Goal: Task Accomplishment & Management: Use online tool/utility

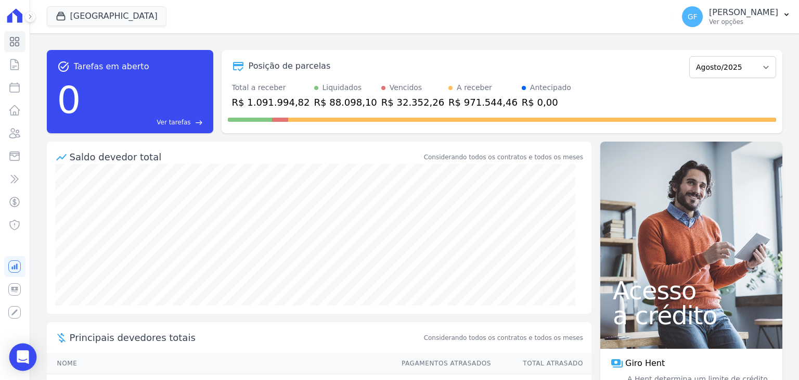
click at [23, 350] on div "Open Intercom Messenger" at bounding box center [23, 358] width 28 height 28
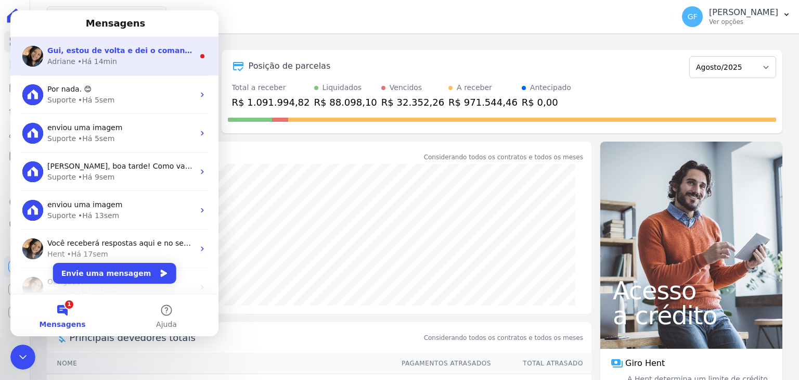
click at [69, 48] on span "Gui, estou de volta e dei o comando para atualização das parcelas. Em alguns in…" at bounding box center [290, 50] width 487 height 8
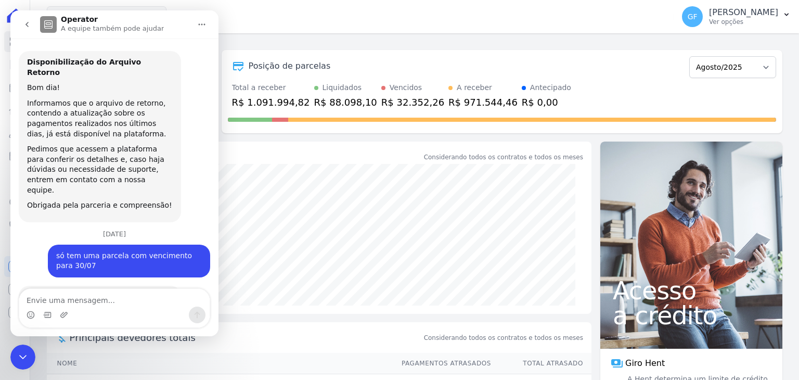
scroll to position [1, 0]
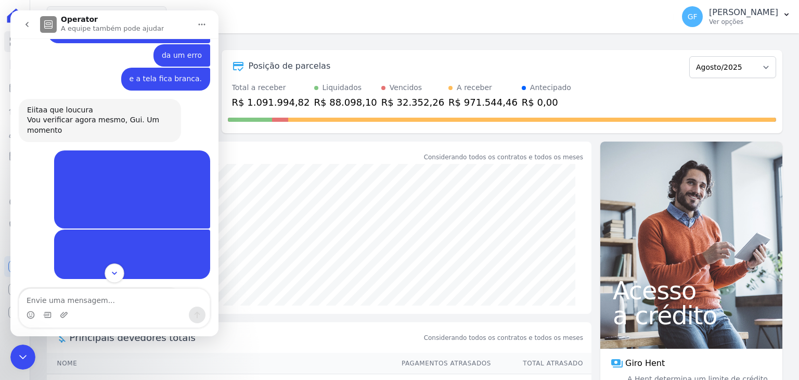
click at [109, 269] on button "Scroll to bottom" at bounding box center [114, 272] width 19 height 19
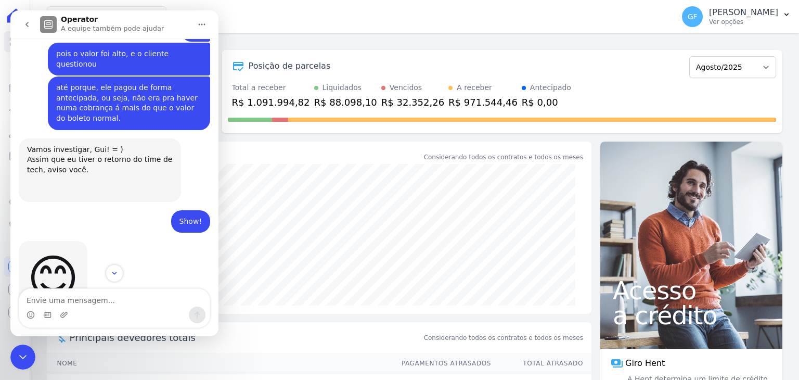
scroll to position [7806, 0]
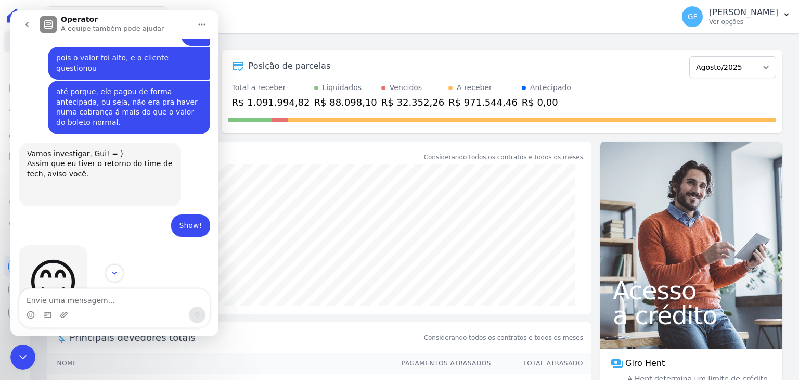
drag, startPoint x: 127, startPoint y: 169, endPoint x: 196, endPoint y: 171, distance: 68.7
copy div "[PERSON_NAME]"
click at [20, 349] on div "Encerramento do Messenger da Intercom" at bounding box center [22, 357] width 25 height 25
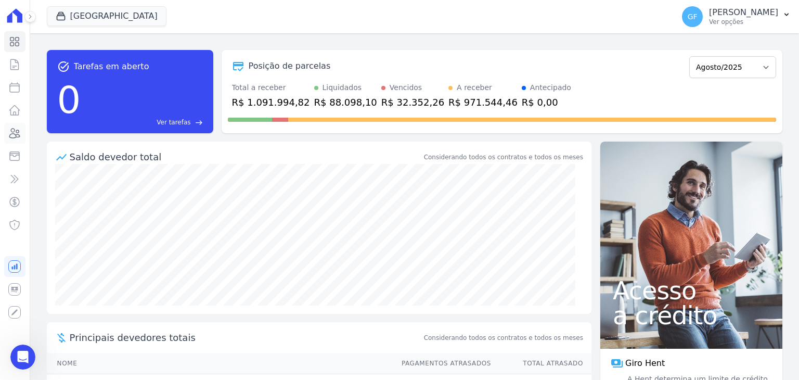
scroll to position [7128, 0]
click at [9, 136] on icon at bounding box center [14, 133] width 12 height 12
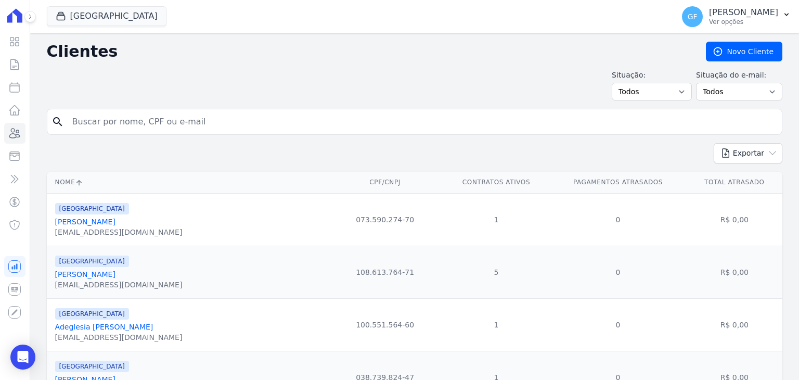
click at [115, 125] on input "search" at bounding box center [422, 121] width 712 height 21
paste input "[PERSON_NAME]"
type input "[PERSON_NAME]"
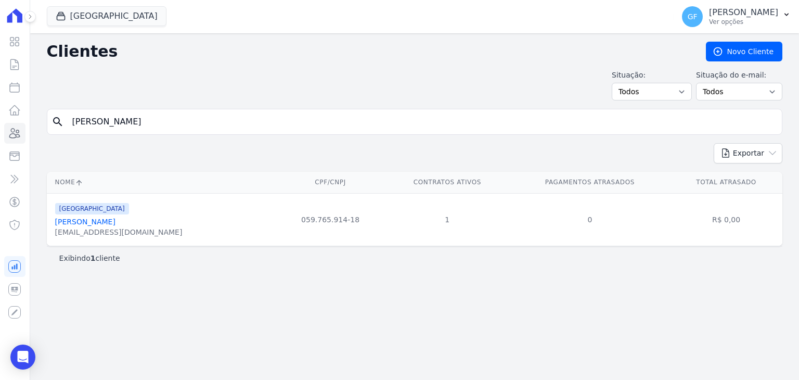
click at [81, 224] on link "[PERSON_NAME]" at bounding box center [85, 222] width 60 height 8
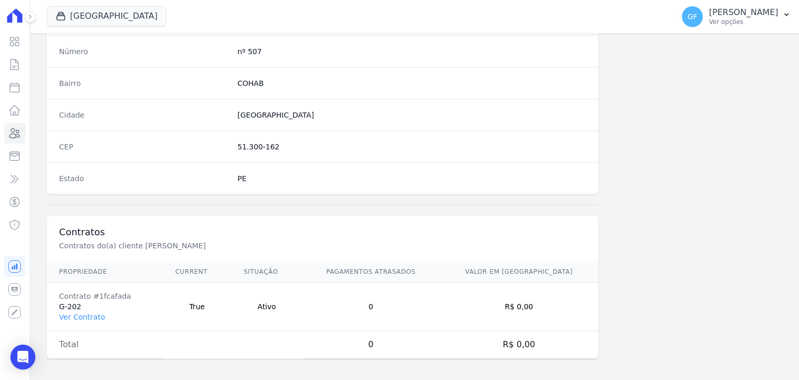
scroll to position [591, 0]
click at [97, 312] on link "Ver Contrato" at bounding box center [82, 316] width 46 height 8
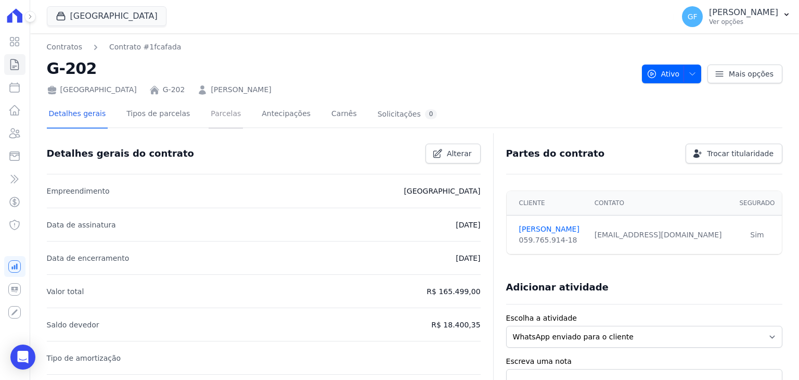
click at [214, 120] on link "Parcelas" at bounding box center [226, 115] width 34 height 28
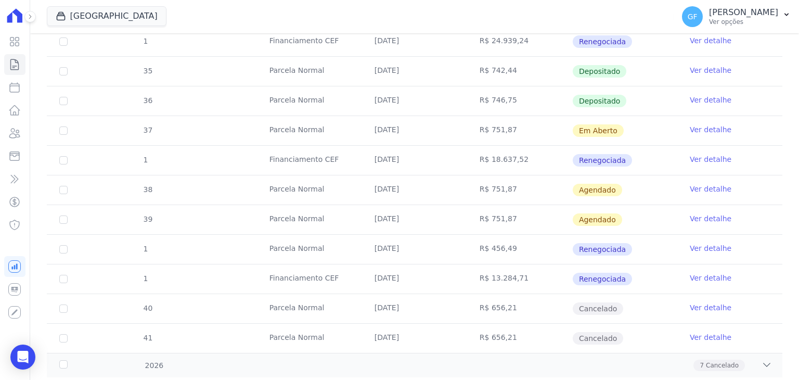
scroll to position [416, 0]
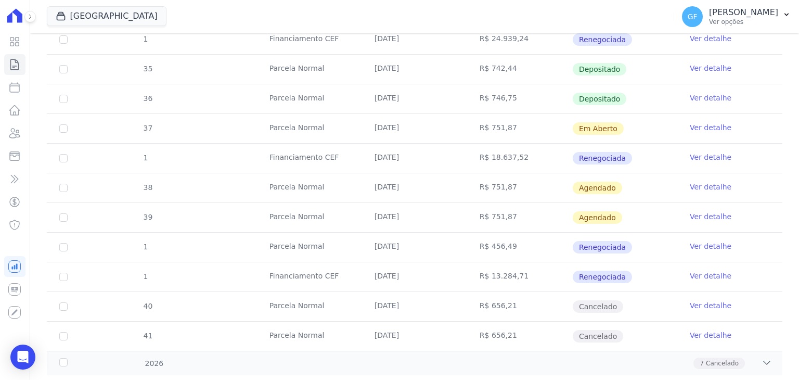
drag, startPoint x: 371, startPoint y: 129, endPoint x: 515, endPoint y: 124, distance: 144.2
click at [515, 124] on tr "37 [GEOGRAPHIC_DATA] [DATE] R$ 751,87 Em [GEOGRAPHIC_DATA] Ver detalhe" at bounding box center [415, 128] width 736 height 30
click at [519, 124] on td "R$ 751,87" at bounding box center [519, 128] width 105 height 29
drag, startPoint x: 362, startPoint y: 128, endPoint x: 520, endPoint y: 128, distance: 158.2
click at [520, 128] on tr "37 [GEOGRAPHIC_DATA] [DATE] R$ 751,87 Em [GEOGRAPHIC_DATA] Ver detalhe" at bounding box center [415, 128] width 736 height 30
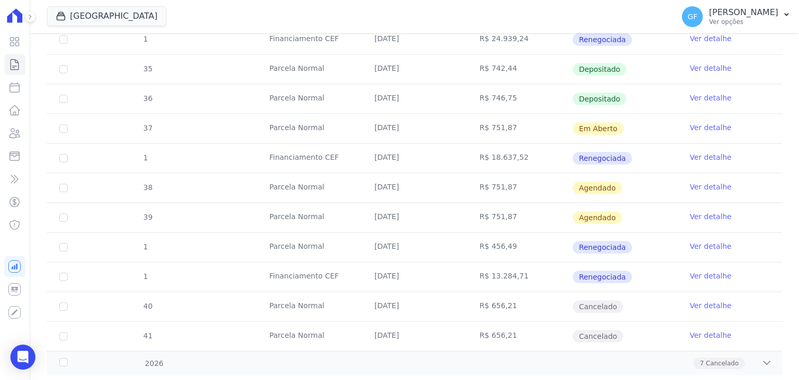
drag, startPoint x: 375, startPoint y: 183, endPoint x: 530, endPoint y: 180, distance: 155.1
click at [529, 180] on tr "38 [GEOGRAPHIC_DATA] [DATE] R$ 751,87 [GEOGRAPHIC_DATA] Ver detalhe" at bounding box center [415, 188] width 736 height 30
drag, startPoint x: 366, startPoint y: 210, endPoint x: 541, endPoint y: 211, distance: 174.9
click at [540, 211] on tr "39 [GEOGRAPHIC_DATA] [DATE] R$ 751,87 [GEOGRAPHIC_DATA] Ver detalhe" at bounding box center [415, 217] width 736 height 30
drag, startPoint x: 367, startPoint y: 241, endPoint x: 535, endPoint y: 240, distance: 167.6
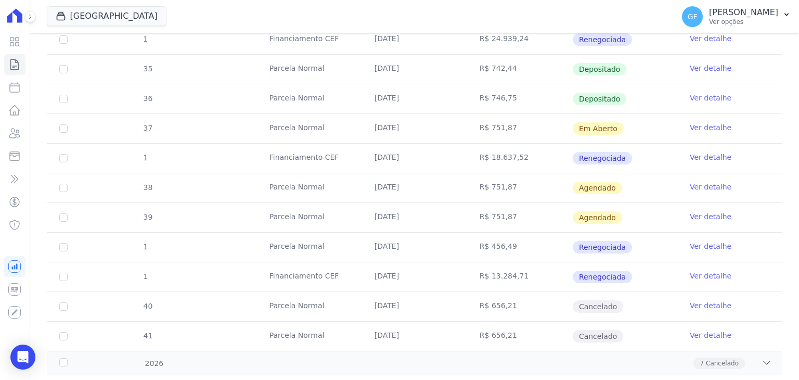
click at [535, 240] on tr "1 [GEOGRAPHIC_DATA] [DATE] R$ 456,49 Renegociada Ver detalhe" at bounding box center [415, 247] width 736 height 30
click at [541, 233] on td "R$ 456,49" at bounding box center [519, 247] width 105 height 29
drag, startPoint x: 359, startPoint y: 130, endPoint x: 626, endPoint y: 132, distance: 266.5
click at [626, 132] on tr "37 [GEOGRAPHIC_DATA] [DATE] R$ 751,87 Em [GEOGRAPHIC_DATA] Ver detalhe" at bounding box center [415, 128] width 736 height 30
drag, startPoint x: 380, startPoint y: 183, endPoint x: 545, endPoint y: 186, distance: 164.5
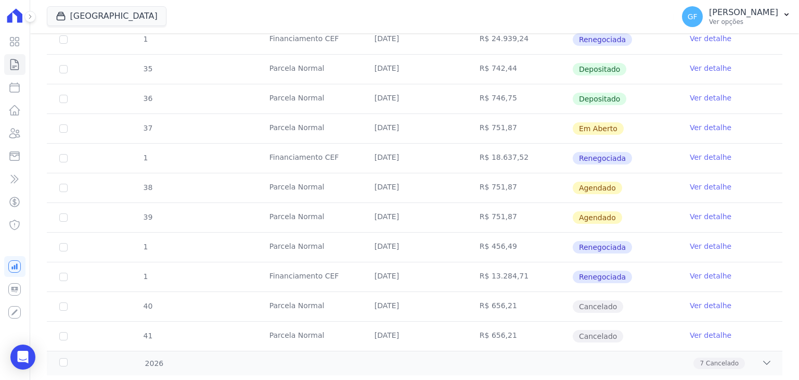
click at [545, 186] on tr "38 [GEOGRAPHIC_DATA] [DATE] R$ 751,87 [GEOGRAPHIC_DATA] Ver detalhe" at bounding box center [415, 188] width 736 height 30
click at [545, 186] on td "R$ 751,87" at bounding box center [519, 187] width 105 height 29
click at [694, 184] on link "Ver detalhe" at bounding box center [711, 187] width 42 height 10
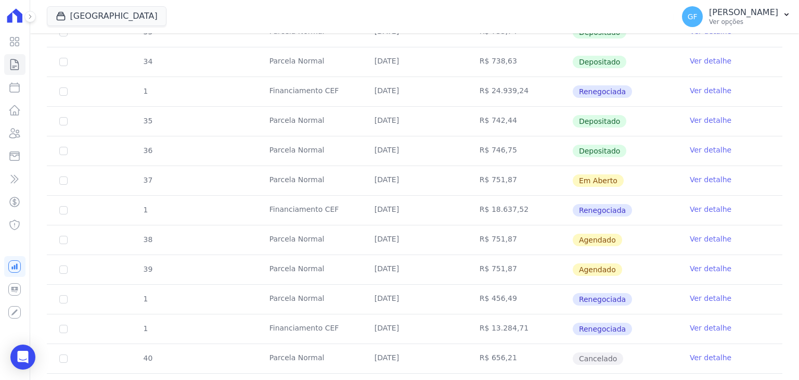
scroll to position [440, 0]
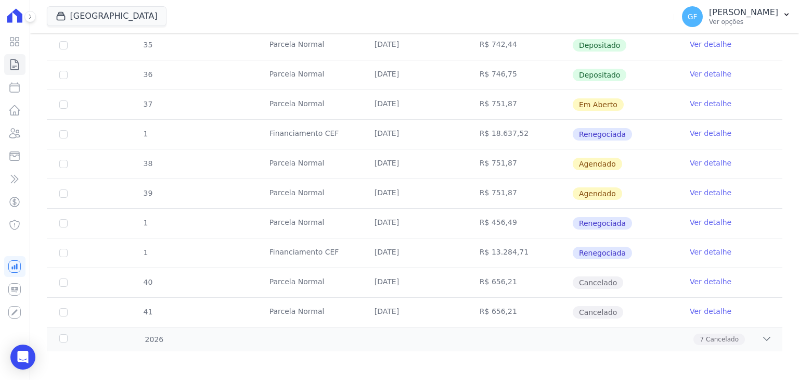
drag, startPoint x: 376, startPoint y: 105, endPoint x: 681, endPoint y: 108, distance: 305.0
click at [681, 108] on tr "37 [GEOGRAPHIC_DATA] [DATE] R$ 751,87 Em [GEOGRAPHIC_DATA] Ver detalhe" at bounding box center [415, 105] width 736 height 30
drag, startPoint x: 376, startPoint y: 158, endPoint x: 412, endPoint y: 170, distance: 37.9
click at [676, 156] on tr "38 [GEOGRAPHIC_DATA] [DATE] R$ 751,87 [GEOGRAPHIC_DATA] Ver detalhe" at bounding box center [415, 164] width 736 height 30
click at [392, 185] on td "[DATE]" at bounding box center [414, 193] width 105 height 29
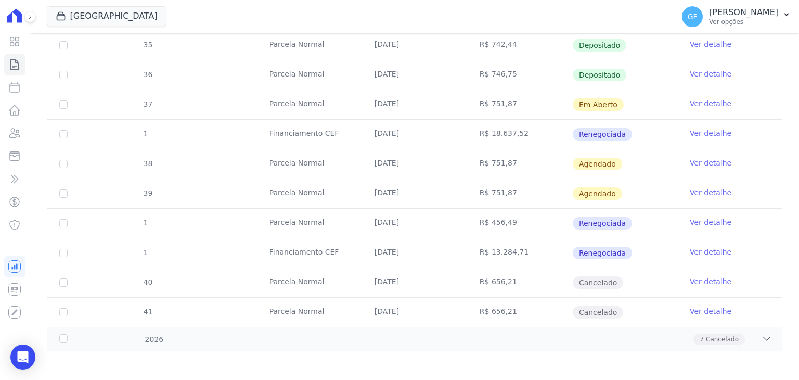
click at [690, 192] on link "Ver detalhe" at bounding box center [711, 192] width 42 height 10
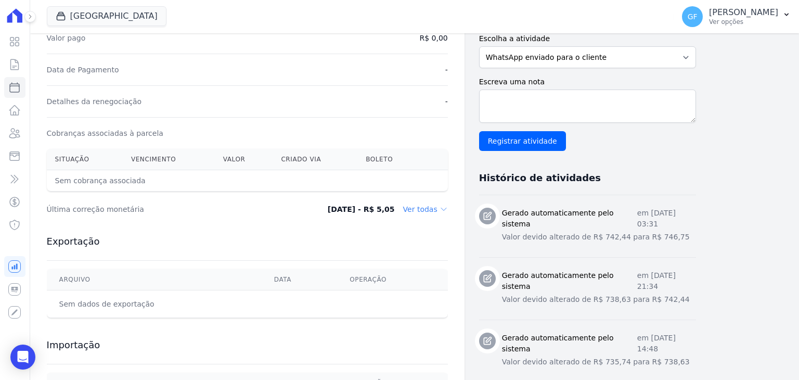
scroll to position [364, 0]
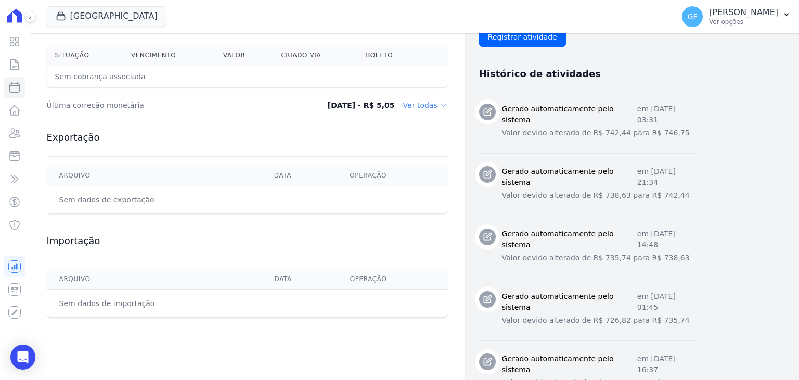
click at [446, 104] on icon at bounding box center [443, 105] width 5 height 3
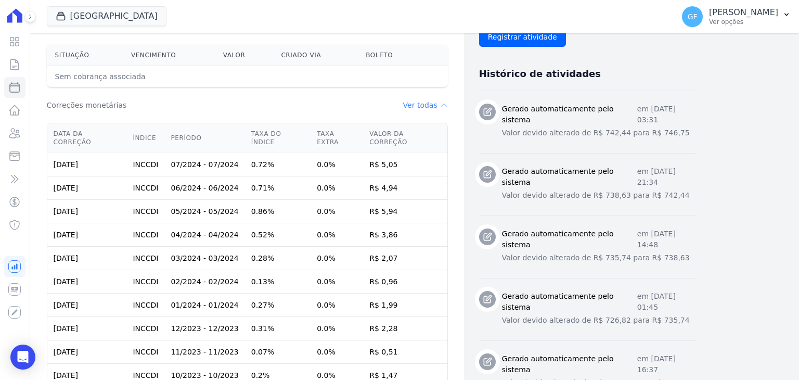
click at [446, 103] on icon at bounding box center [444, 105] width 8 height 8
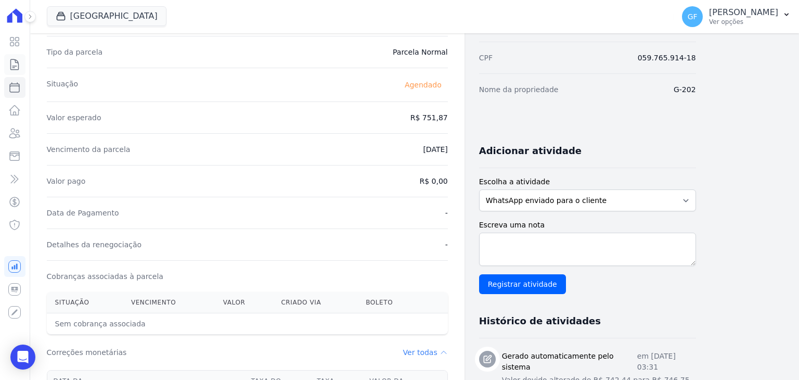
scroll to position [104, 0]
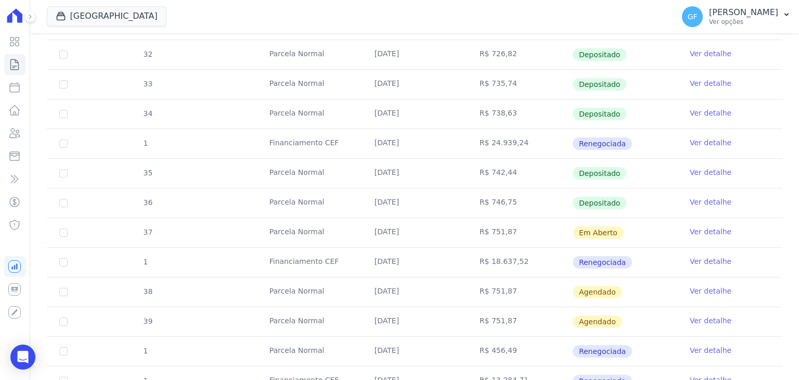
scroll to position [440, 0]
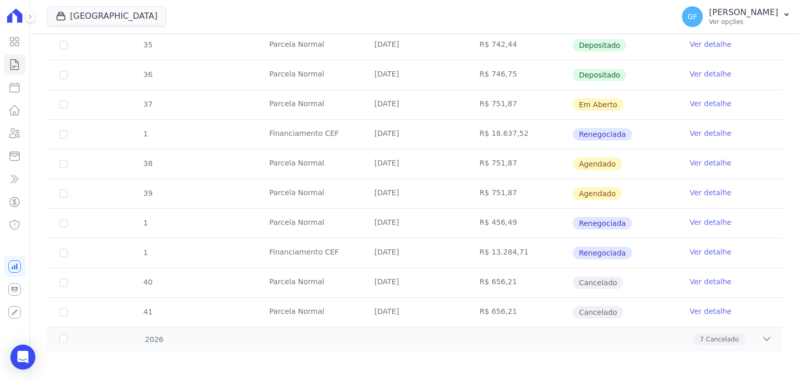
drag, startPoint x: 443, startPoint y: 105, endPoint x: 676, endPoint y: 102, distance: 232.7
click at [676, 102] on tr "37 [GEOGRAPHIC_DATA] [DATE] R$ 751,87 Em [GEOGRAPHIC_DATA] Ver detalhe" at bounding box center [415, 105] width 736 height 30
click at [664, 102] on td "Em Aberto" at bounding box center [625, 104] width 105 height 29
click at [693, 99] on link "Ver detalhe" at bounding box center [711, 103] width 42 height 10
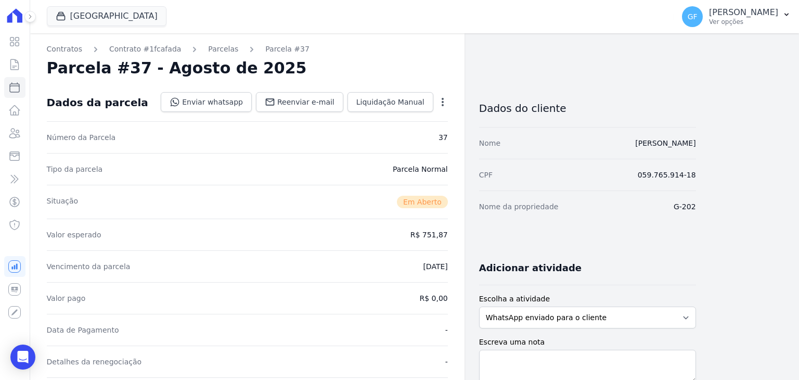
click at [447, 105] on icon "button" at bounding box center [443, 102] width 10 height 10
click at [363, 177] on div "Tipo da parcela [GEOGRAPHIC_DATA]" at bounding box center [247, 169] width 401 height 32
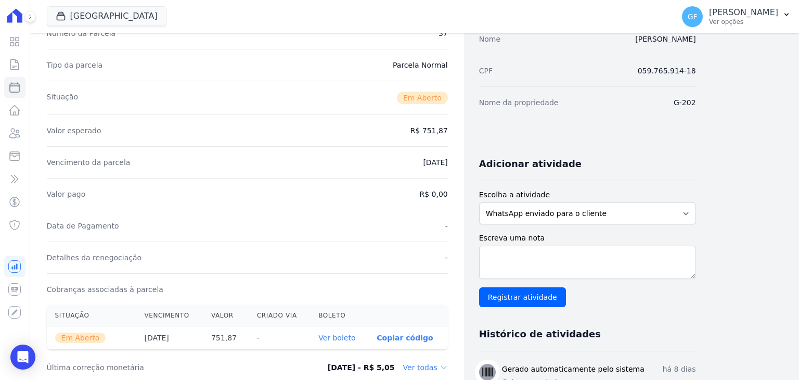
scroll to position [260, 0]
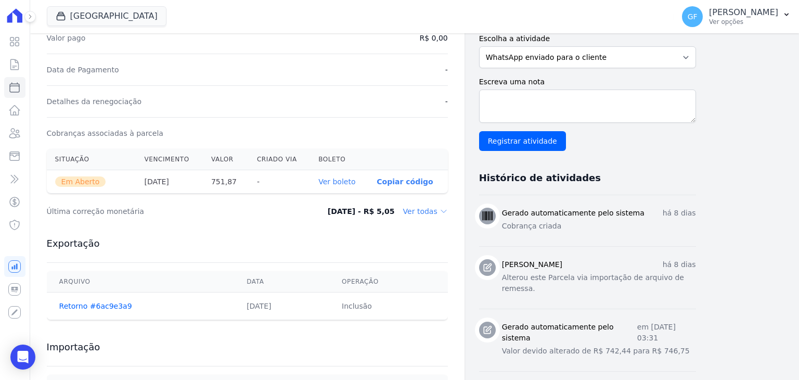
click at [349, 181] on link "Ver boleto" at bounding box center [337, 181] width 37 height 8
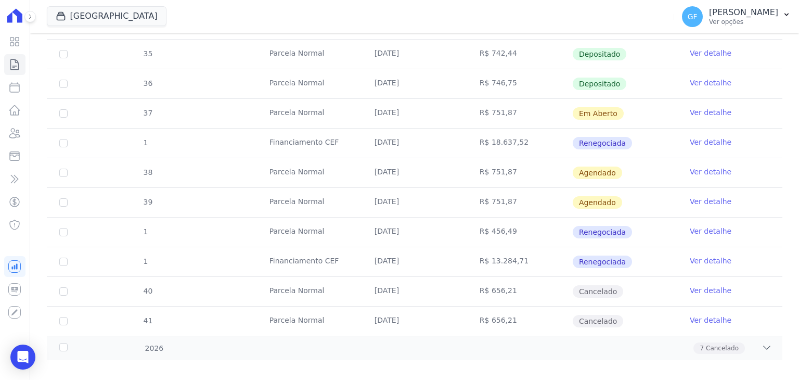
scroll to position [440, 0]
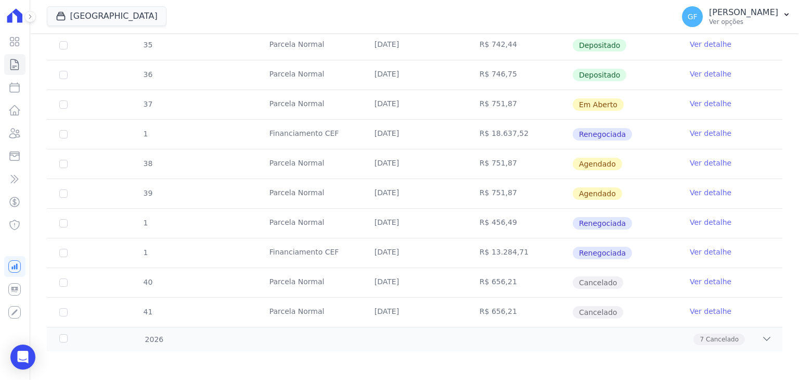
drag, startPoint x: 360, startPoint y: 100, endPoint x: 681, endPoint y: 99, distance: 320.6
click at [681, 99] on tr "37 [GEOGRAPHIC_DATA] [DATE] R$ 751,87 Em [GEOGRAPHIC_DATA] Ver detalhe" at bounding box center [415, 105] width 736 height 30
click at [420, 144] on td "[DATE]" at bounding box center [414, 134] width 105 height 29
drag, startPoint x: 386, startPoint y: 159, endPoint x: 690, endPoint y: 152, distance: 304.0
click at [690, 152] on tr "38 [GEOGRAPHIC_DATA] [DATE] R$ 751,87 [GEOGRAPHIC_DATA] Ver detalhe" at bounding box center [415, 164] width 736 height 30
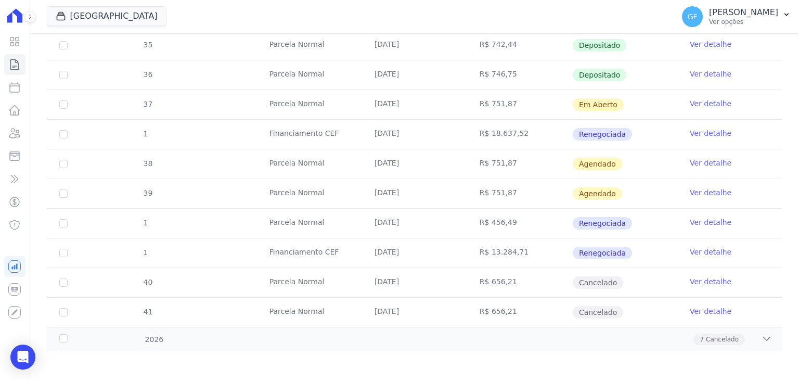
click at [667, 165] on td "Agendado" at bounding box center [625, 163] width 105 height 29
click at [691, 162] on link "Ver detalhe" at bounding box center [711, 163] width 42 height 10
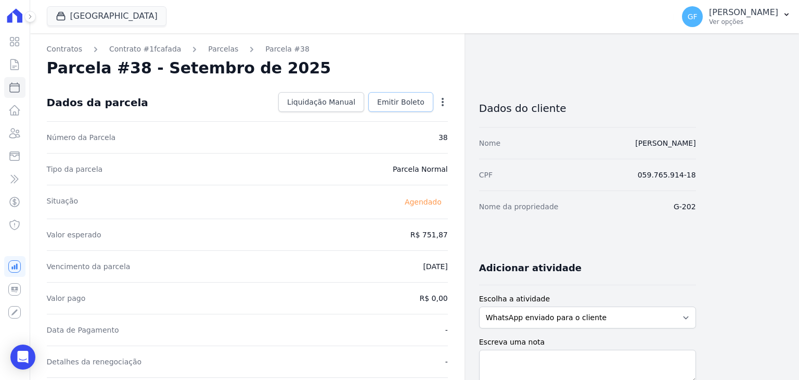
click at [408, 96] on link "Emitir Boleto" at bounding box center [400, 102] width 65 height 20
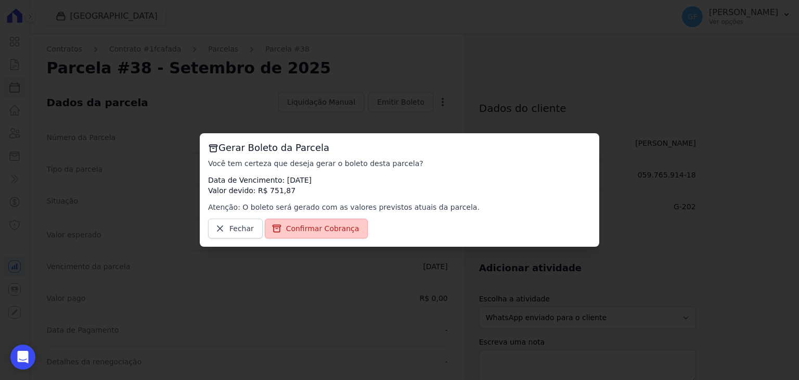
click at [324, 230] on span "Confirmar Cobrança" at bounding box center [322, 228] width 73 height 10
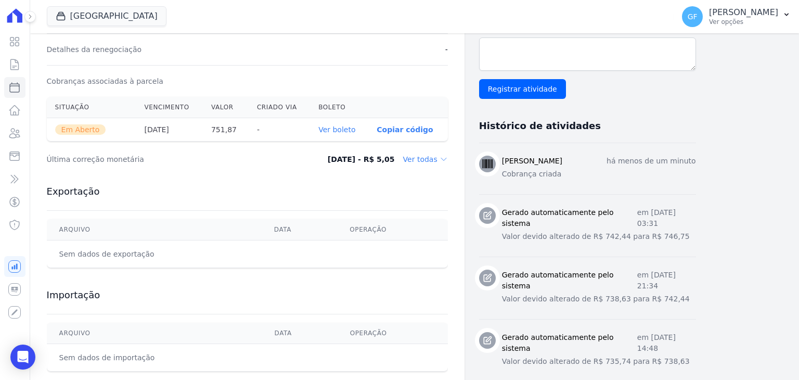
scroll to position [312, 0]
click at [349, 132] on link "Ver boleto" at bounding box center [337, 129] width 37 height 8
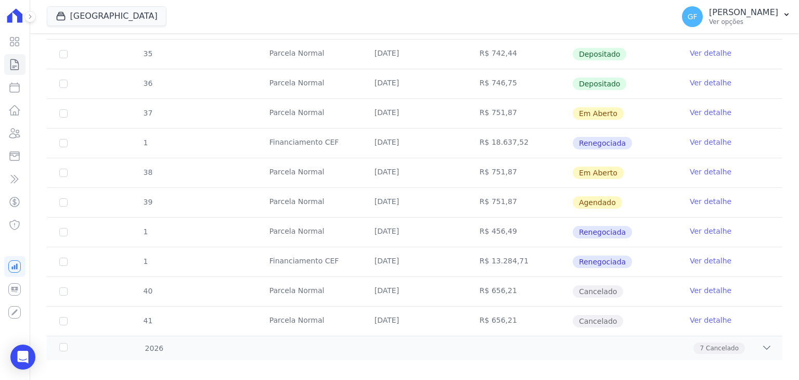
scroll to position [440, 0]
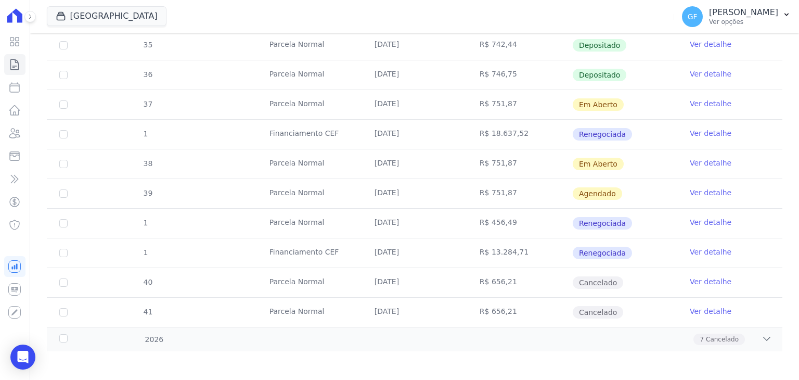
drag, startPoint x: 370, startPoint y: 166, endPoint x: 580, endPoint y: 170, distance: 209.8
click at [580, 170] on tr "38 [GEOGRAPHIC_DATA] [DATE] R$ 751,87 Em [GEOGRAPHIC_DATA] Ver detalhe" at bounding box center [415, 164] width 736 height 30
click at [542, 143] on td "R$ 18.637,52" at bounding box center [519, 134] width 105 height 29
drag, startPoint x: 541, startPoint y: 103, endPoint x: 645, endPoint y: 104, distance: 104.1
click at [645, 104] on tr "37 [GEOGRAPHIC_DATA] [DATE] R$ 751,87 Em [GEOGRAPHIC_DATA] Ver detalhe" at bounding box center [415, 105] width 736 height 30
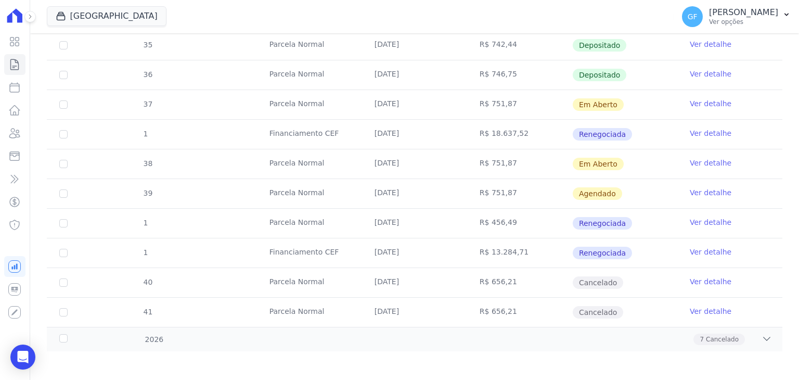
drag, startPoint x: 475, startPoint y: 157, endPoint x: 678, endPoint y: 155, distance: 203.0
click at [678, 155] on tr "38 [GEOGRAPHIC_DATA] [DATE] R$ 751,87 Em [GEOGRAPHIC_DATA] Ver detalhe" at bounding box center [415, 164] width 736 height 30
click at [342, 182] on td "Parcela Normal" at bounding box center [309, 193] width 105 height 29
drag, startPoint x: 371, startPoint y: 190, endPoint x: 576, endPoint y: 189, distance: 205.1
click at [576, 189] on tr "39 [GEOGRAPHIC_DATA] [DATE] R$ 751,87 [GEOGRAPHIC_DATA] Ver detalhe" at bounding box center [415, 194] width 736 height 30
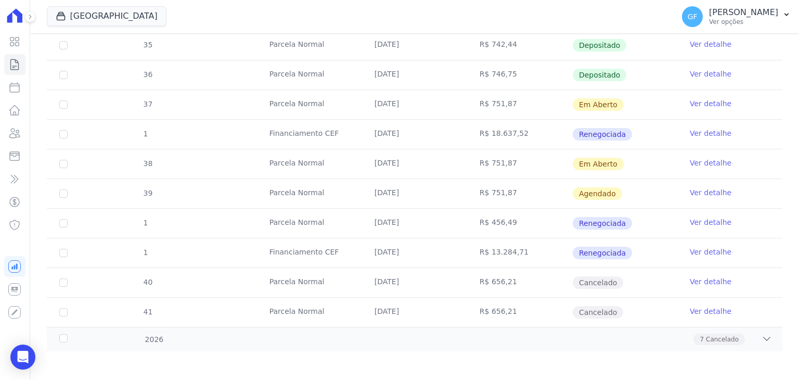
click at [637, 187] on td "Agendado" at bounding box center [625, 193] width 105 height 29
click at [678, 189] on td "Ver detalhe" at bounding box center [730, 193] width 105 height 29
click at [690, 187] on link "Ver detalhe" at bounding box center [711, 192] width 42 height 10
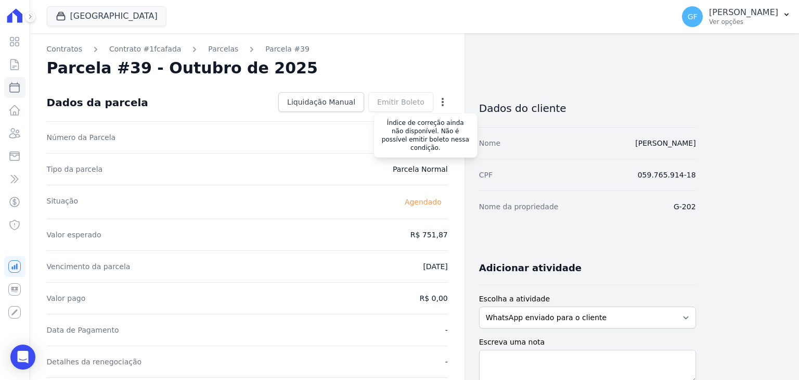
click at [426, 103] on div "Emitir Boleto Gerar [GEOGRAPHIC_DATA] Você tem certeza que deseja gerar o bolet…" at bounding box center [400, 102] width 65 height 20
click at [439, 103] on icon "button" at bounding box center [443, 102] width 10 height 10
click at [393, 136] on link "Antecipar" at bounding box center [398, 134] width 92 height 19
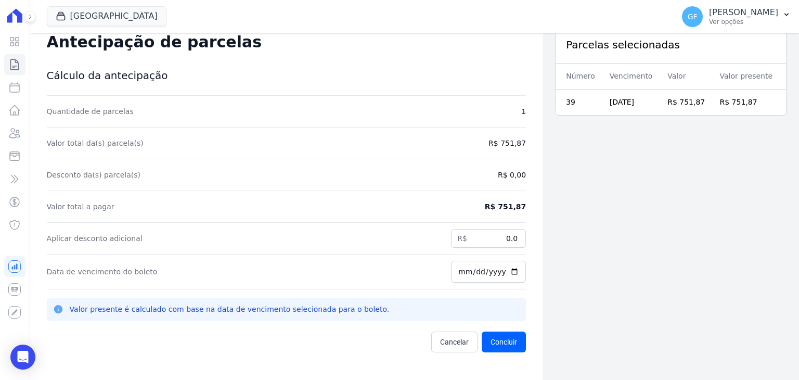
scroll to position [33, 0]
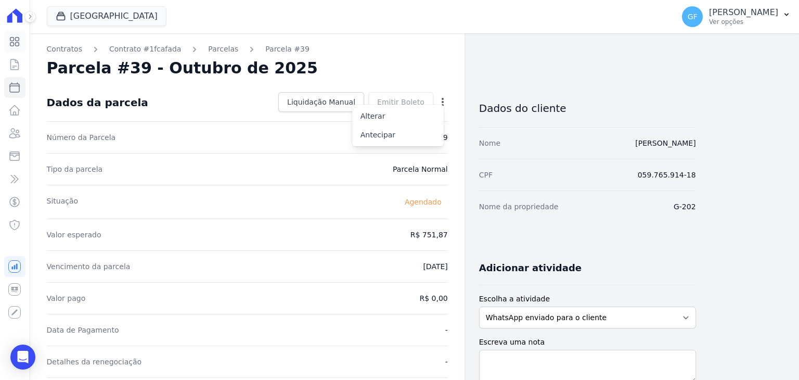
click at [10, 36] on icon at bounding box center [14, 41] width 12 height 12
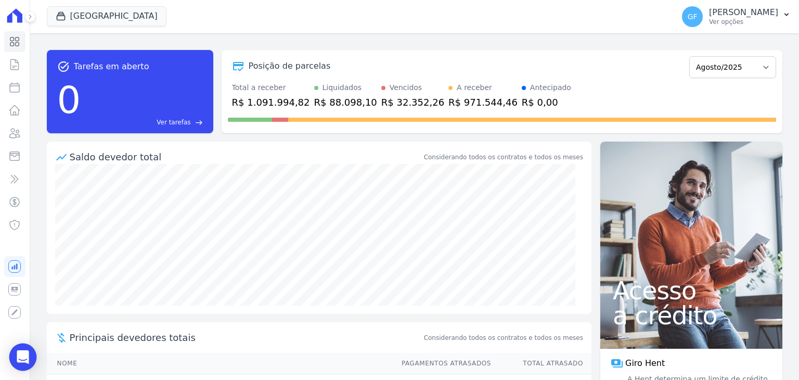
click at [28, 344] on body "Visão Geral Contratos [GEOGRAPHIC_DATA] Lotes Clientes Minha Carteira Transferê…" at bounding box center [399, 190] width 799 height 380
click at [27, 345] on body "Visão Geral Contratos [GEOGRAPHIC_DATA] Lotes Clientes Minha Carteira Transferê…" at bounding box center [399, 190] width 799 height 380
click at [23, 352] on icon "Open Intercom Messenger" at bounding box center [23, 357] width 12 height 14
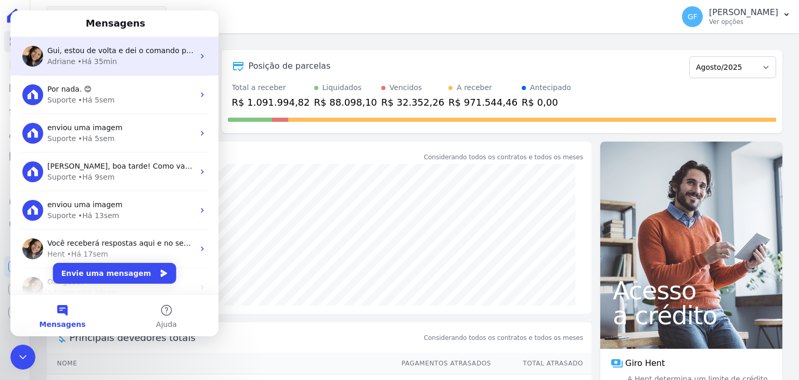
click at [70, 53] on span "Gui, estou de volta e dei o comando para atualização das parcelas. Em alguns in…" at bounding box center [263, 50] width 433 height 8
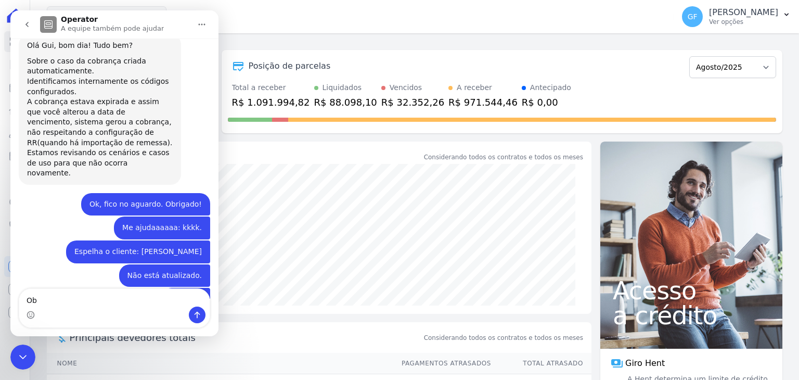
scroll to position [8118, 0]
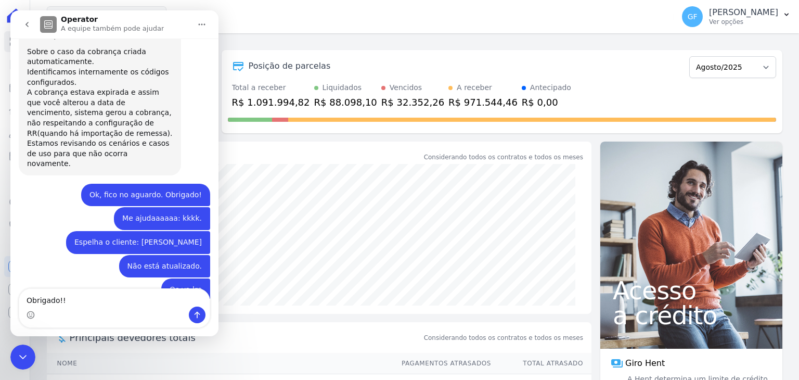
type textarea "Obrigado!!!"
